Goal: Task Accomplishment & Management: Manage account settings

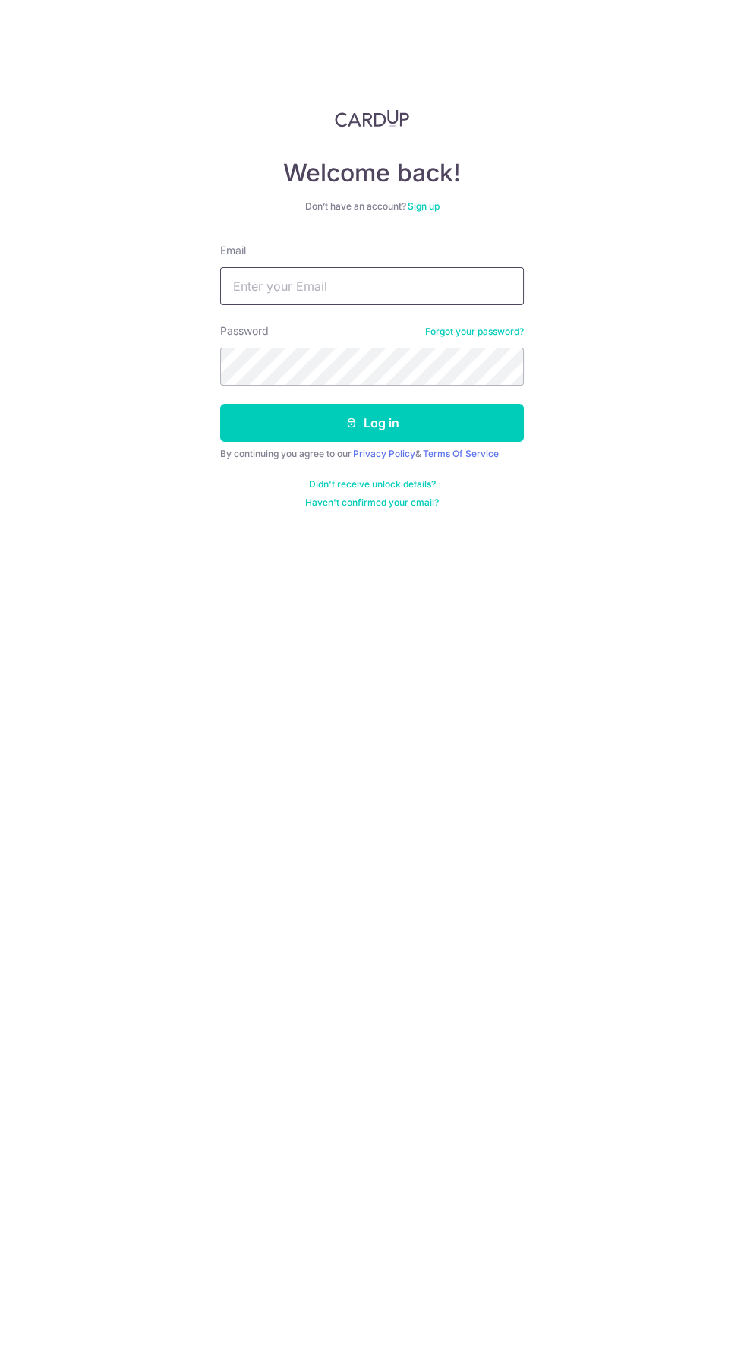
type input "[EMAIL_ADDRESS][DOMAIN_NAME]"
click at [220, 404] on button "Log in" at bounding box center [372, 423] width 304 height 38
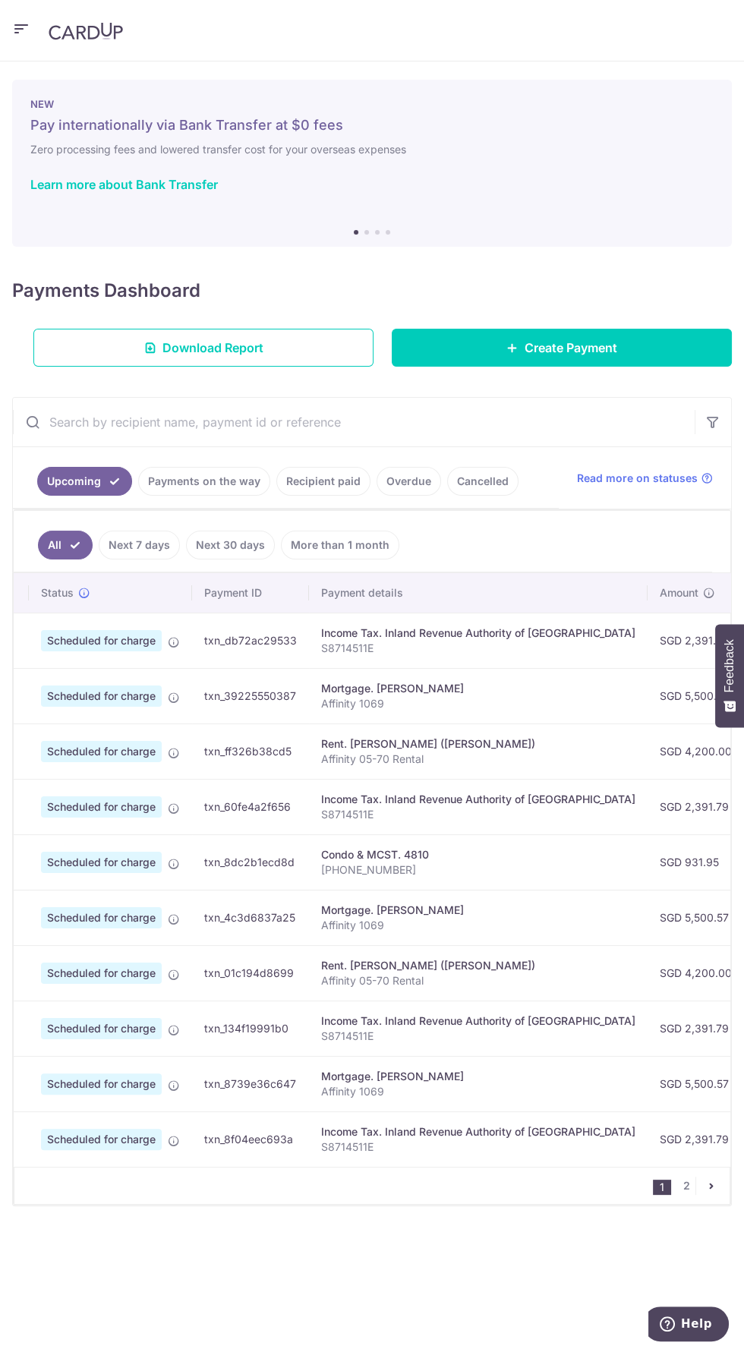
scroll to position [0, 6]
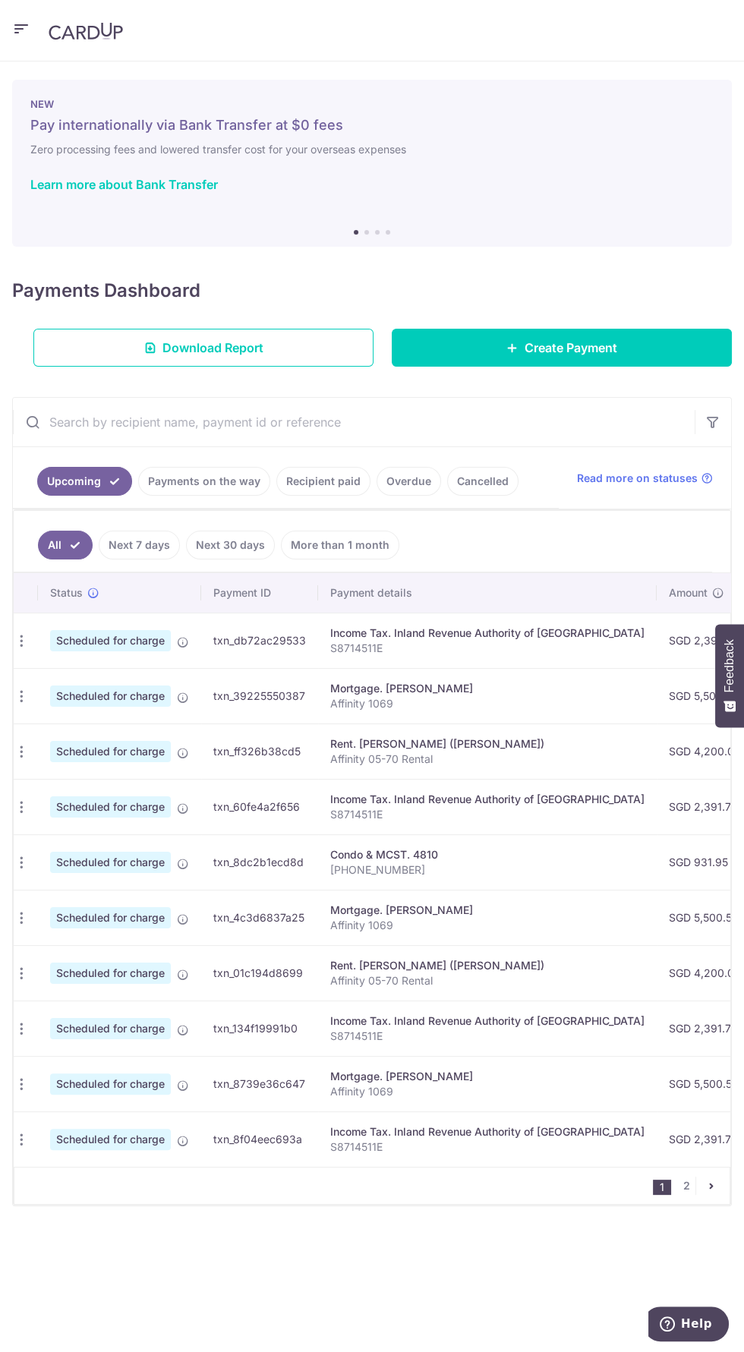
click at [173, 480] on link "Payments on the way" at bounding box center [204, 481] width 132 height 29
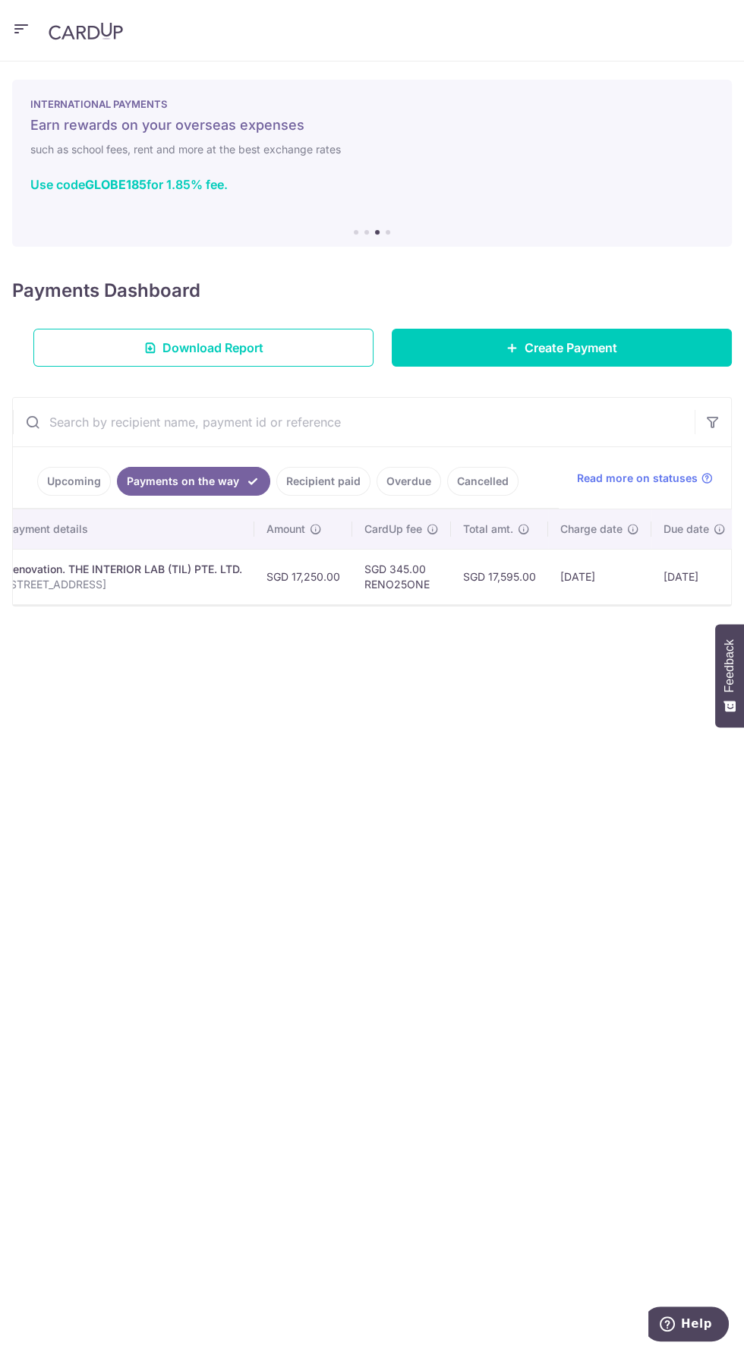
scroll to position [0, 422]
